Goal: Task Accomplishment & Management: Use online tool/utility

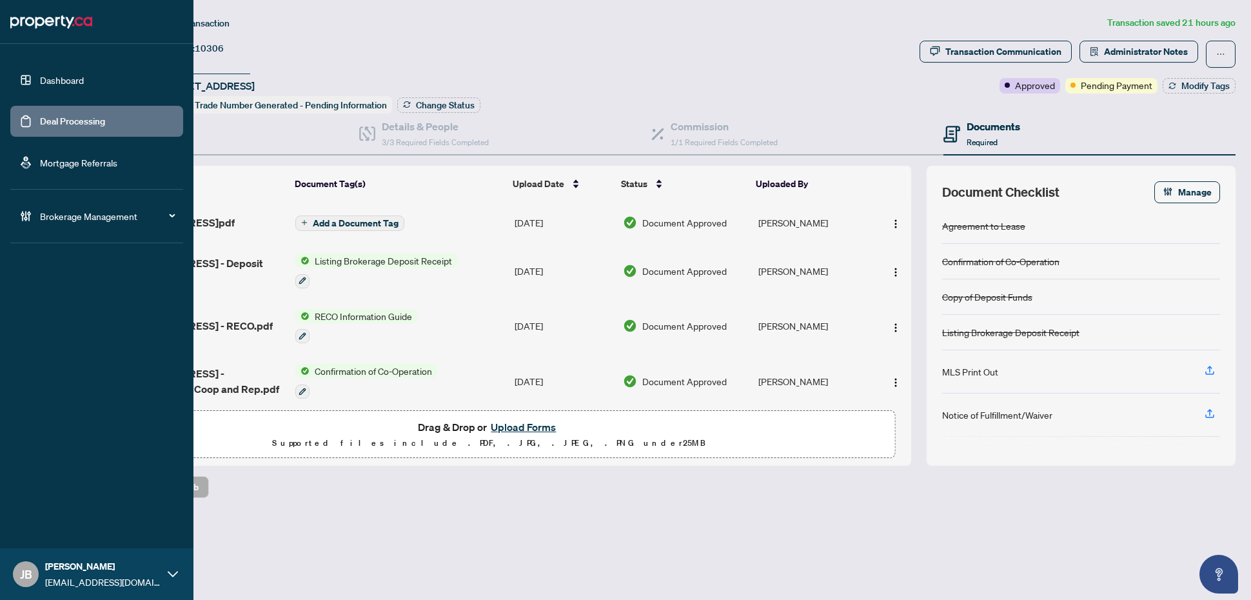
click at [63, 119] on link "Deal Processing" at bounding box center [72, 121] width 65 height 12
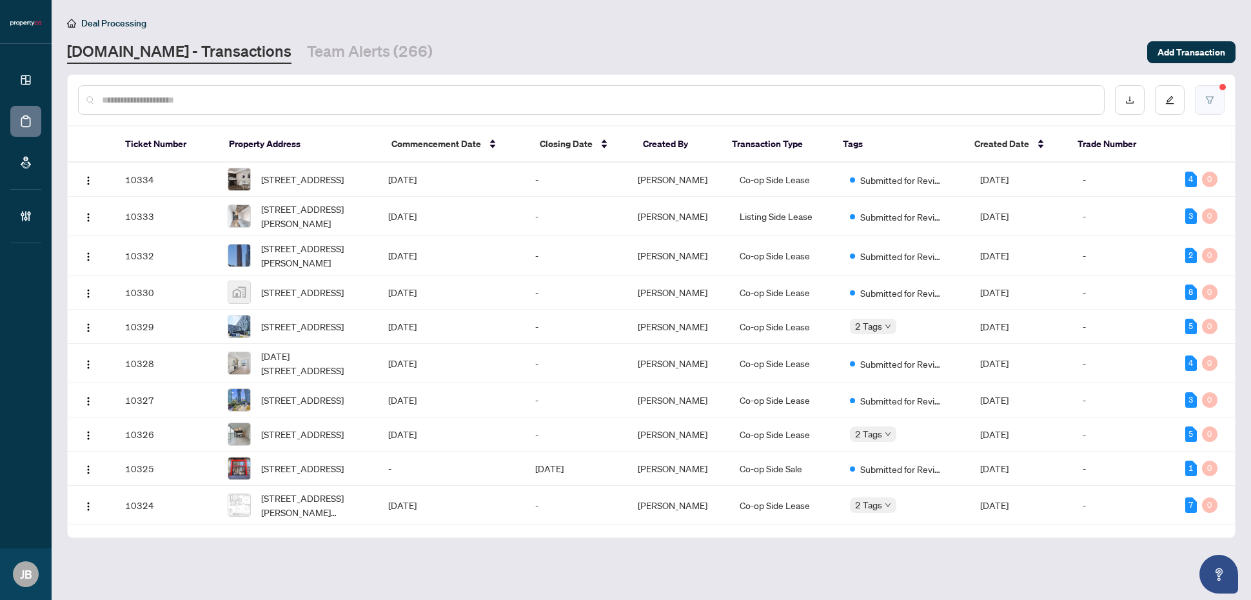
click at [1208, 100] on icon "filter" at bounding box center [1210, 99] width 8 height 7
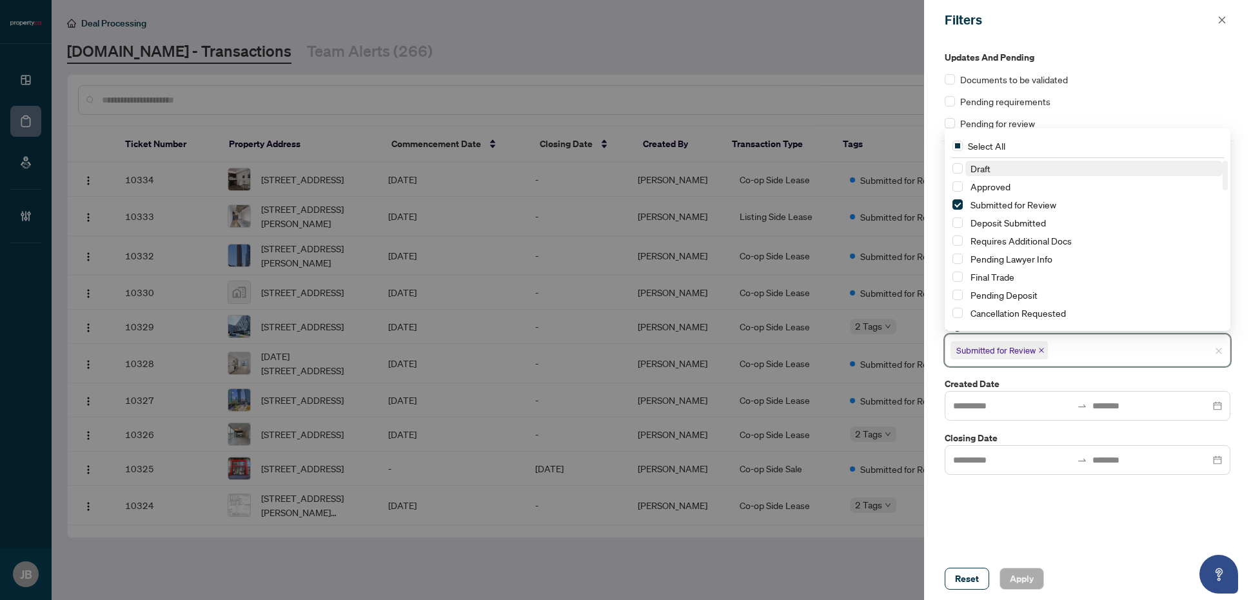
click at [1068, 349] on input "search" at bounding box center [1095, 349] width 90 height 15
click at [1026, 501] on div "Updates and Pending Documents to be validated Pending requirements Pending for …" at bounding box center [1087, 298] width 327 height 517
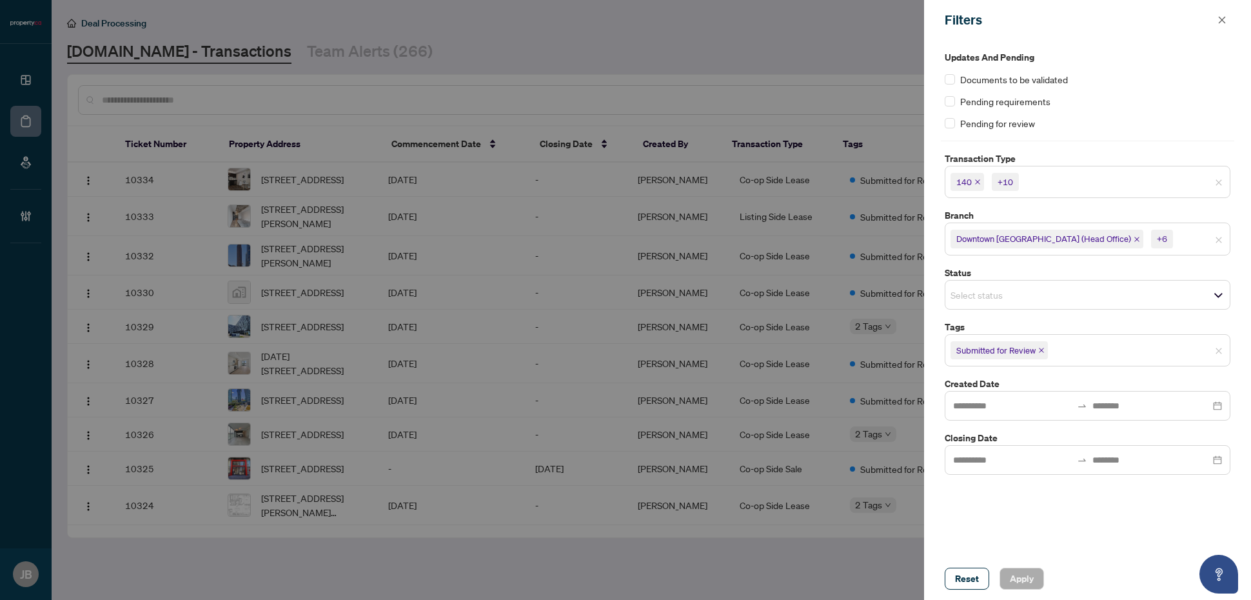
click at [1030, 514] on div "Updates and Pending Documents to be validated Pending requirements Pending for …" at bounding box center [1087, 298] width 327 height 517
click at [1221, 18] on icon "close" at bounding box center [1221, 19] width 9 height 9
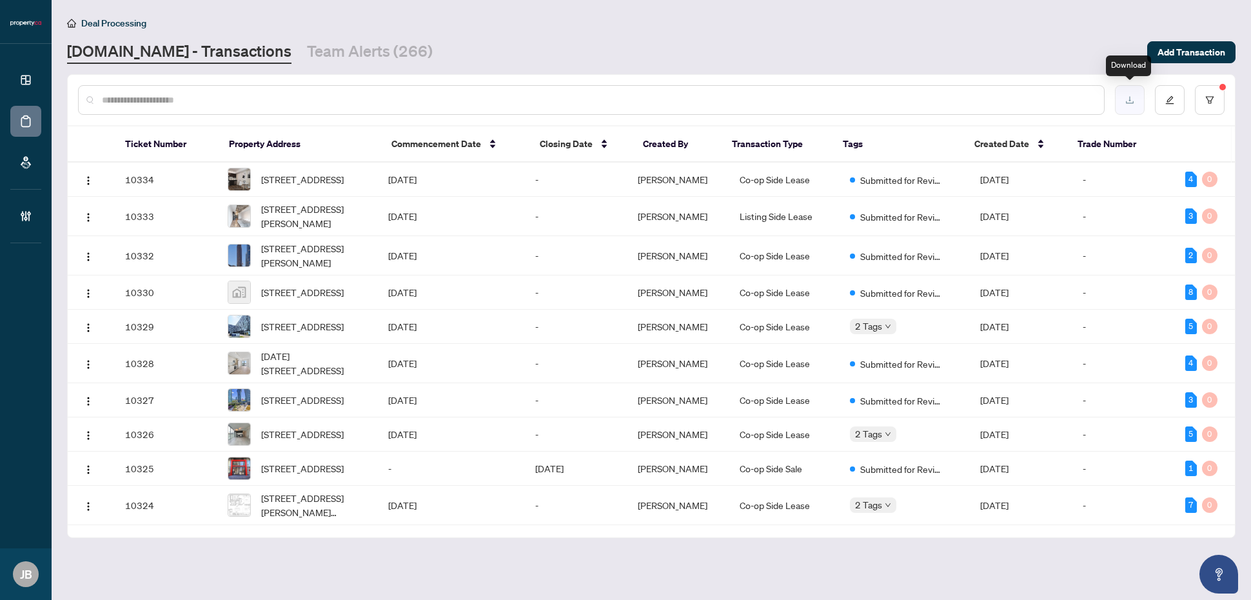
click at [1134, 99] on icon "download" at bounding box center [1129, 99] width 9 height 9
